Goal: Go to known website: Go to known website

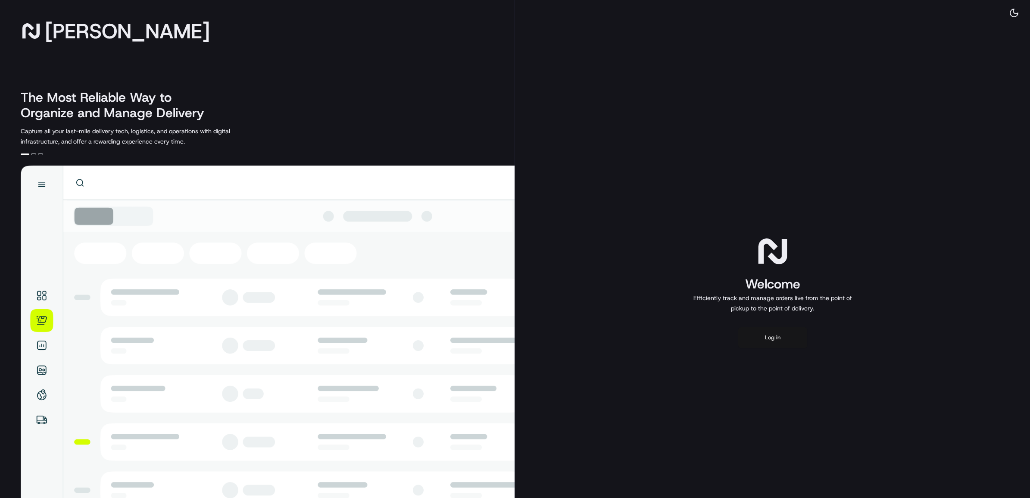
click at [783, 339] on button "Log in" at bounding box center [772, 337] width 69 height 21
